Goal: Information Seeking & Learning: Find specific fact

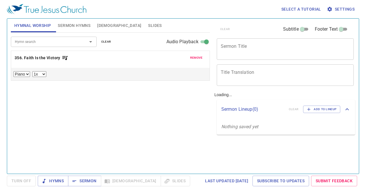
select select "1"
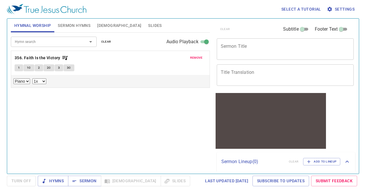
click at [193, 59] on span "remove" at bounding box center [196, 57] width 13 height 5
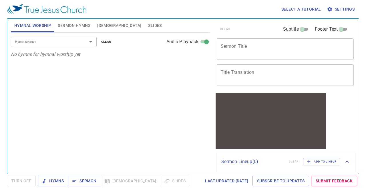
click at [32, 57] on p "No hymns for hymnal worship yet" at bounding box center [110, 54] width 199 height 7
click at [1, 150] on div "Select a tutorial Settings Hymnal Worship Sermon Hymns [DEMOGRAPHIC_DATA] Slide…" at bounding box center [183, 97] width 366 height 194
click at [44, 41] on input "Hymn search" at bounding box center [45, 41] width 65 height 7
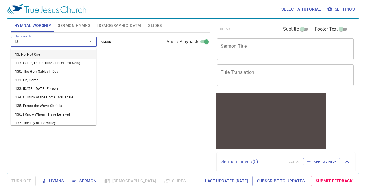
type input "136"
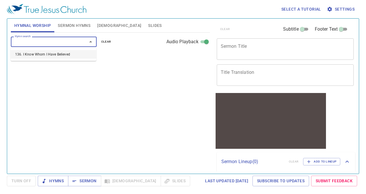
select select "1"
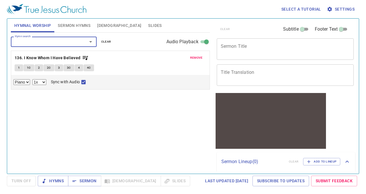
click at [39, 67] on span "2" at bounding box center [39, 67] width 2 height 5
checkbox input "false"
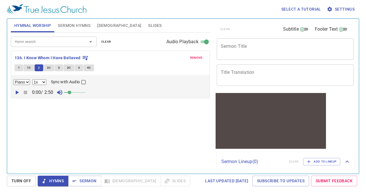
click at [58, 67] on span "3" at bounding box center [59, 67] width 2 height 5
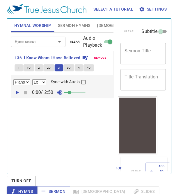
click at [78, 67] on span "4" at bounding box center [79, 67] width 2 height 5
click at [34, 43] on input "Hymn search" at bounding box center [30, 41] width 34 height 7
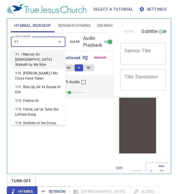
type input "119"
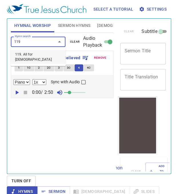
click at [25, 54] on li "119. All for [DEMOGRAPHIC_DATA]" at bounding box center [38, 57] width 55 height 14
select select "1"
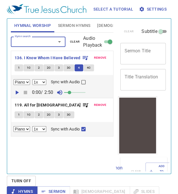
click at [18, 113] on span "1" at bounding box center [19, 114] width 2 height 5
checkbox input "false"
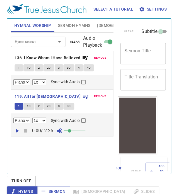
click at [97, 58] on span "remove" at bounding box center [100, 57] width 13 height 5
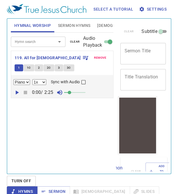
click at [29, 67] on span "1C" at bounding box center [29, 67] width 4 height 5
click at [38, 67] on span "2" at bounding box center [39, 67] width 2 height 5
click at [47, 69] on span "2C" at bounding box center [49, 67] width 4 height 5
click at [58, 67] on span "3" at bounding box center [59, 67] width 2 height 5
click at [68, 67] on span "3C" at bounding box center [69, 67] width 4 height 5
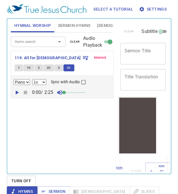
click at [34, 41] on input "Hymn search" at bounding box center [30, 41] width 34 height 7
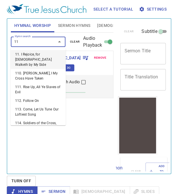
type input "118"
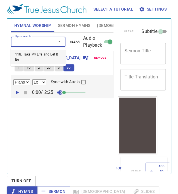
select select "1"
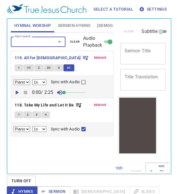
click at [97, 59] on span "remove" at bounding box center [100, 57] width 13 height 5
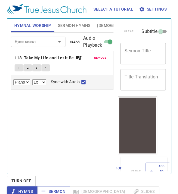
click at [19, 67] on span "1" at bounding box center [19, 67] width 2 height 5
checkbox input "false"
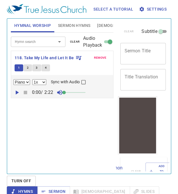
click at [27, 67] on span "2" at bounding box center [28, 67] width 2 height 5
click at [36, 68] on span "3" at bounding box center [37, 67] width 2 height 5
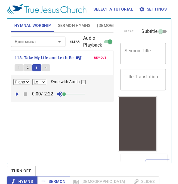
click at [45, 67] on span "4" at bounding box center [46, 67] width 2 height 5
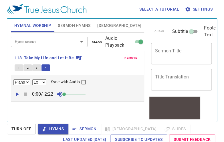
click at [64, 42] on input "Hymn search" at bounding box center [41, 41] width 56 height 7
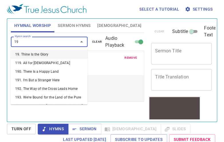
type input "195"
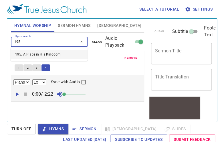
click at [25, 54] on li "195. A Place in His Kingdom" at bounding box center [49, 54] width 77 height 9
select select "1"
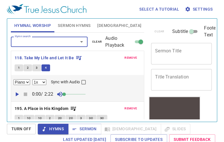
click at [127, 58] on span "remove" at bounding box center [130, 57] width 13 height 5
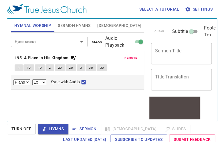
click at [19, 67] on span "1" at bounding box center [19, 67] width 2 height 5
checkbox input "false"
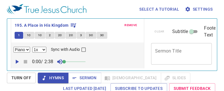
select select "1"
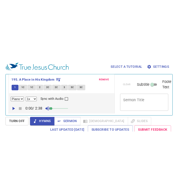
scroll to position [33, 0]
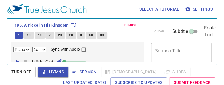
click at [29, 36] on span "1C" at bounding box center [29, 35] width 4 height 5
click at [41, 36] on span "1C" at bounding box center [40, 35] width 4 height 5
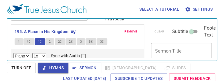
scroll to position [27, 0]
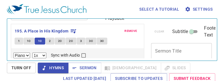
click at [70, 40] on span "2C" at bounding box center [71, 40] width 4 height 5
click at [80, 40] on span "3" at bounding box center [81, 40] width 2 height 5
click at [90, 41] on span "3C" at bounding box center [91, 40] width 4 height 5
click at [101, 40] on span "3C" at bounding box center [102, 40] width 4 height 5
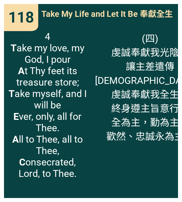
click at [181, 99] on div "118 118 Take My Life and Let It Be 奉獻全生 Take My Life and Let It Be 奉獻全生 4 T ake…" at bounding box center [91, 101] width 182 height 202
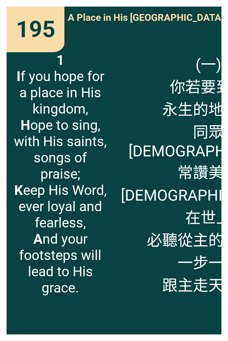
click at [187, 179] on span "(一) 你若要到那 永生的地方， 同眾聖 常讚美主耶穌， 在世上 必聽從主的話語， 一步一步 跟主走天路。" at bounding box center [209, 174] width 176 height 244
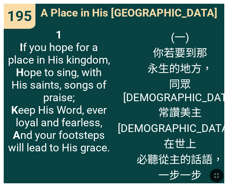
click at [84, 3] on div "195 195 A Place in His Kingdom 羨慕福地 A Place in His Kingdom 羨慕福地 1 I f you hope …" at bounding box center [114, 93] width 228 height 187
